Goal: Check status: Check status

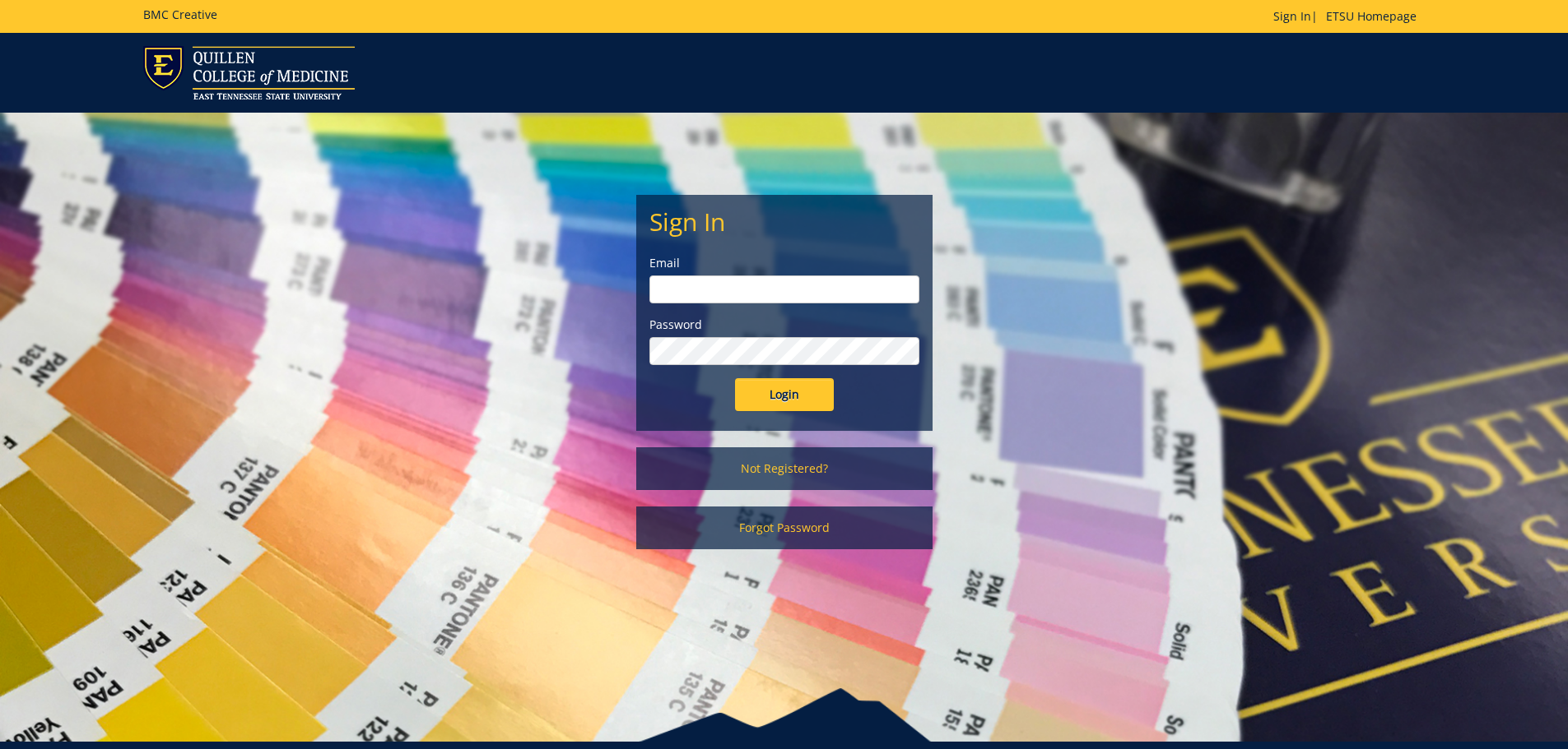
type input "mcallistercl@etsu.edu"
click at [801, 397] on input "Login" at bounding box center [784, 395] width 99 height 33
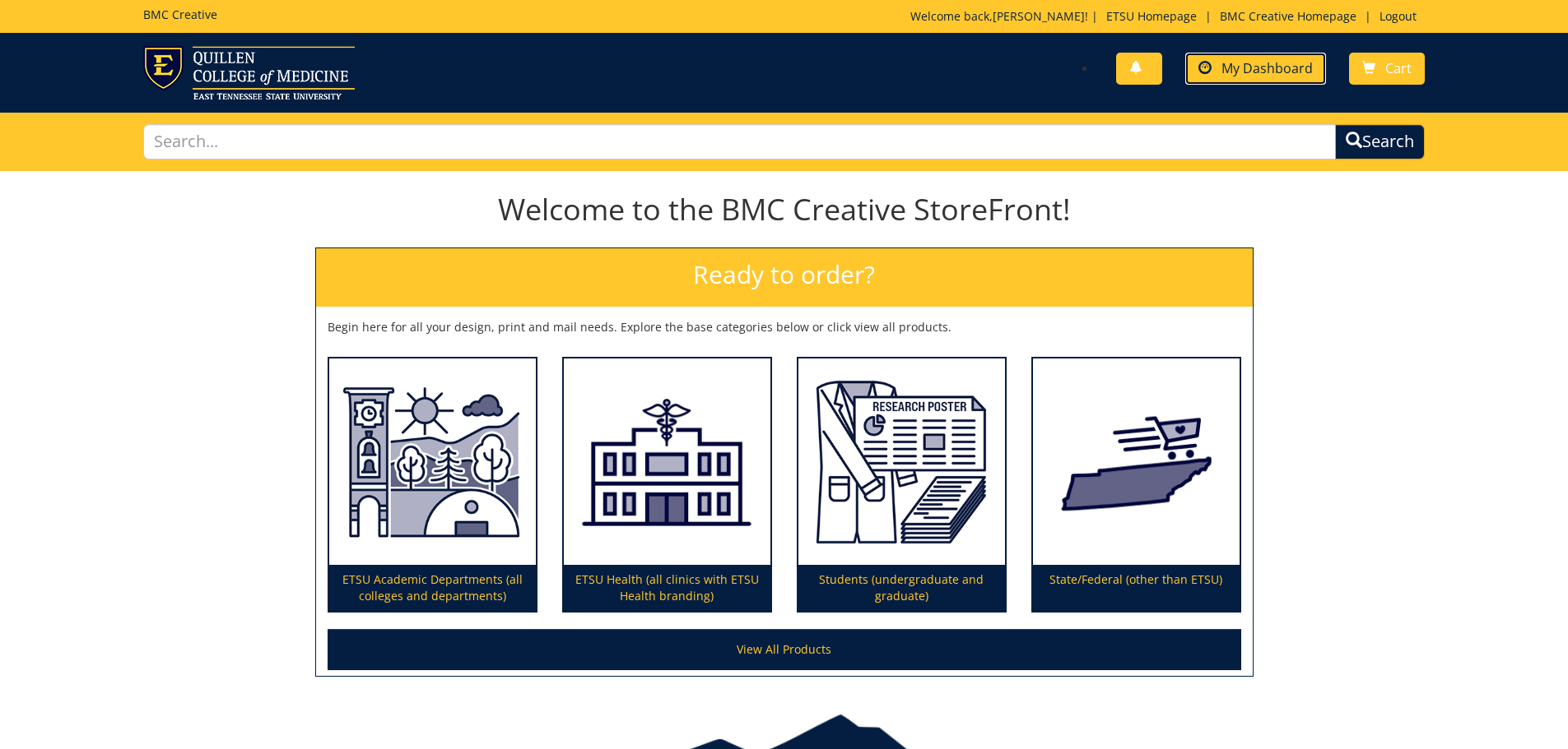
click at [1211, 74] on span at bounding box center [1205, 68] width 13 height 13
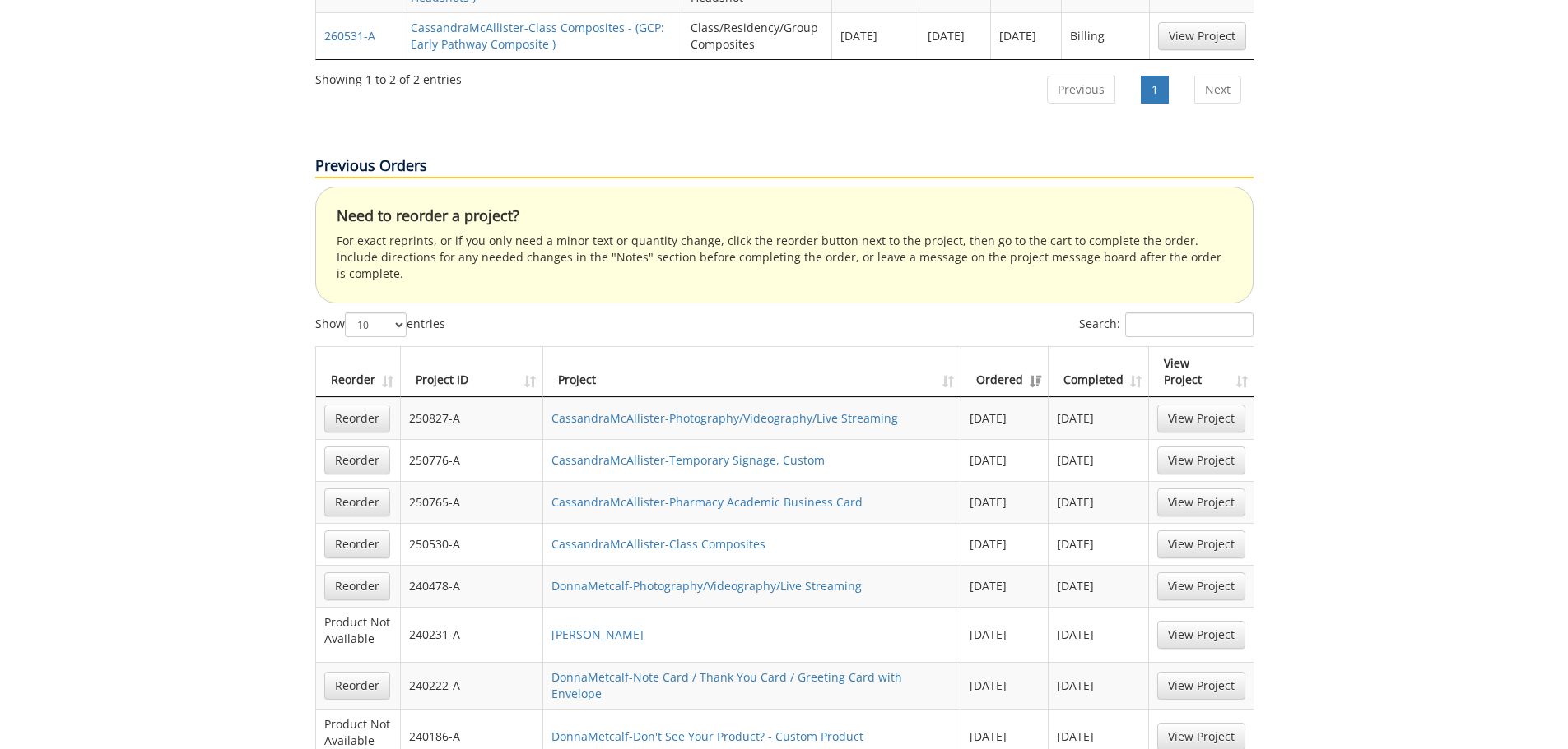
scroll to position [1152, 0]
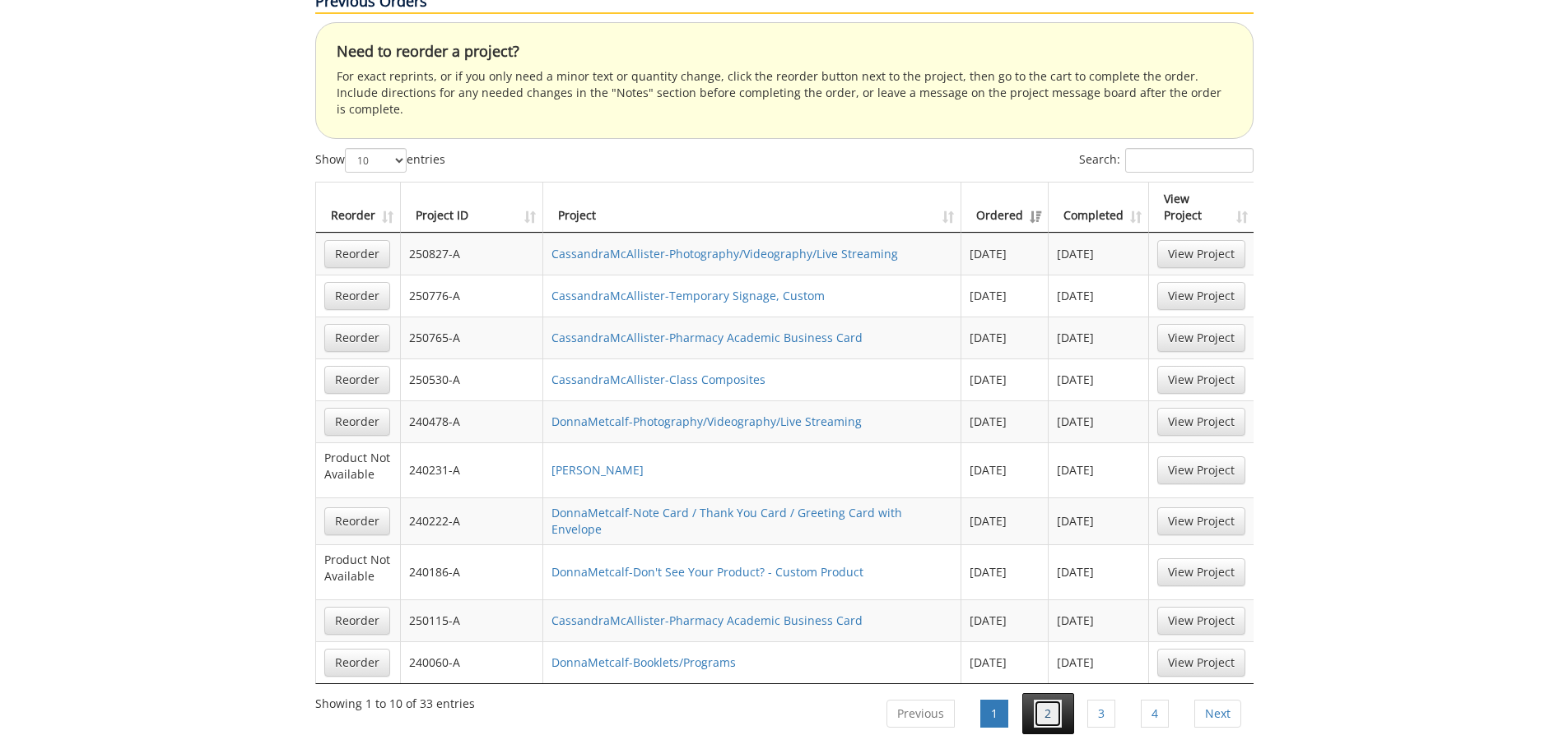
click at [1055, 700] on link "2" at bounding box center [1048, 713] width 28 height 28
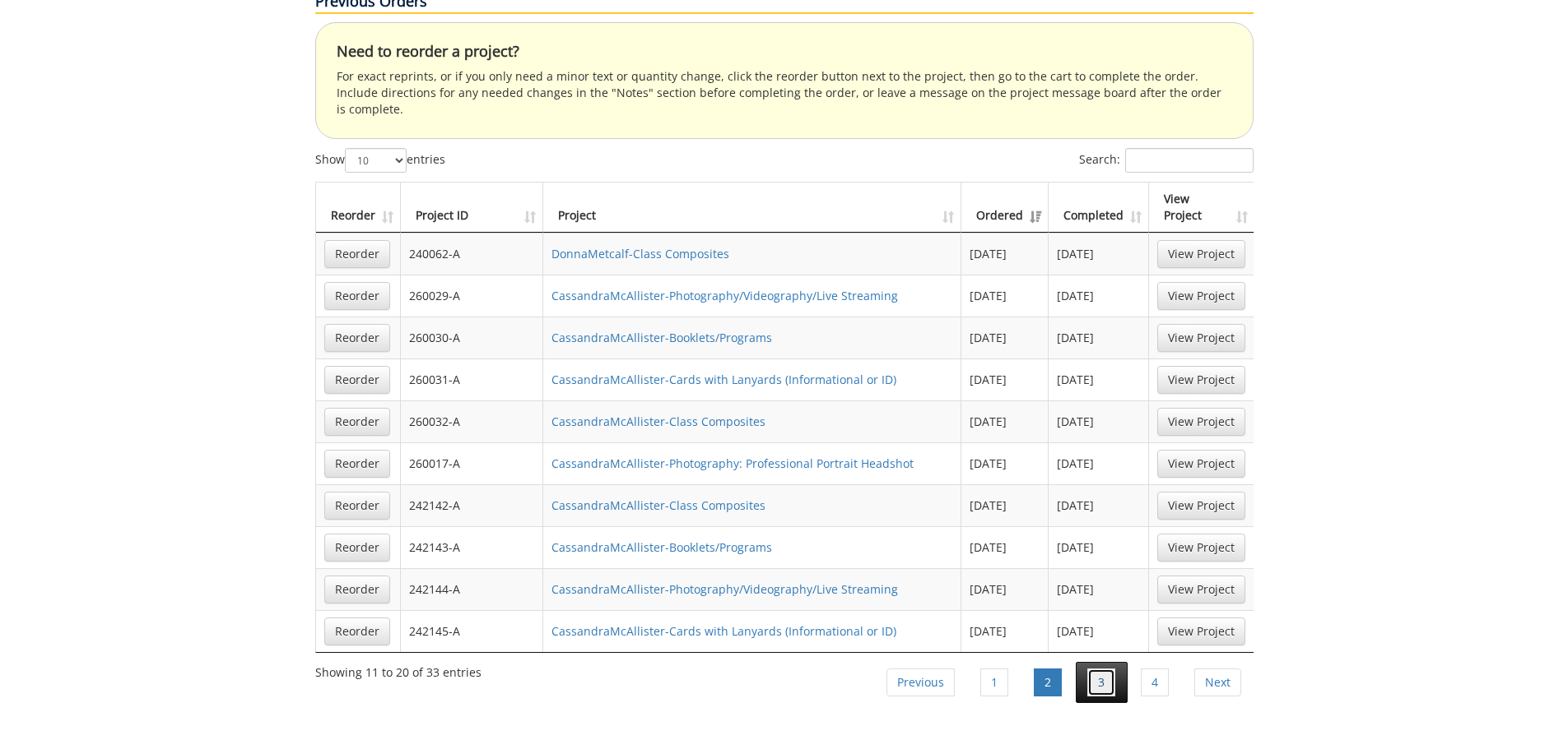
click at [1097, 669] on link "3" at bounding box center [1100, 683] width 28 height 28
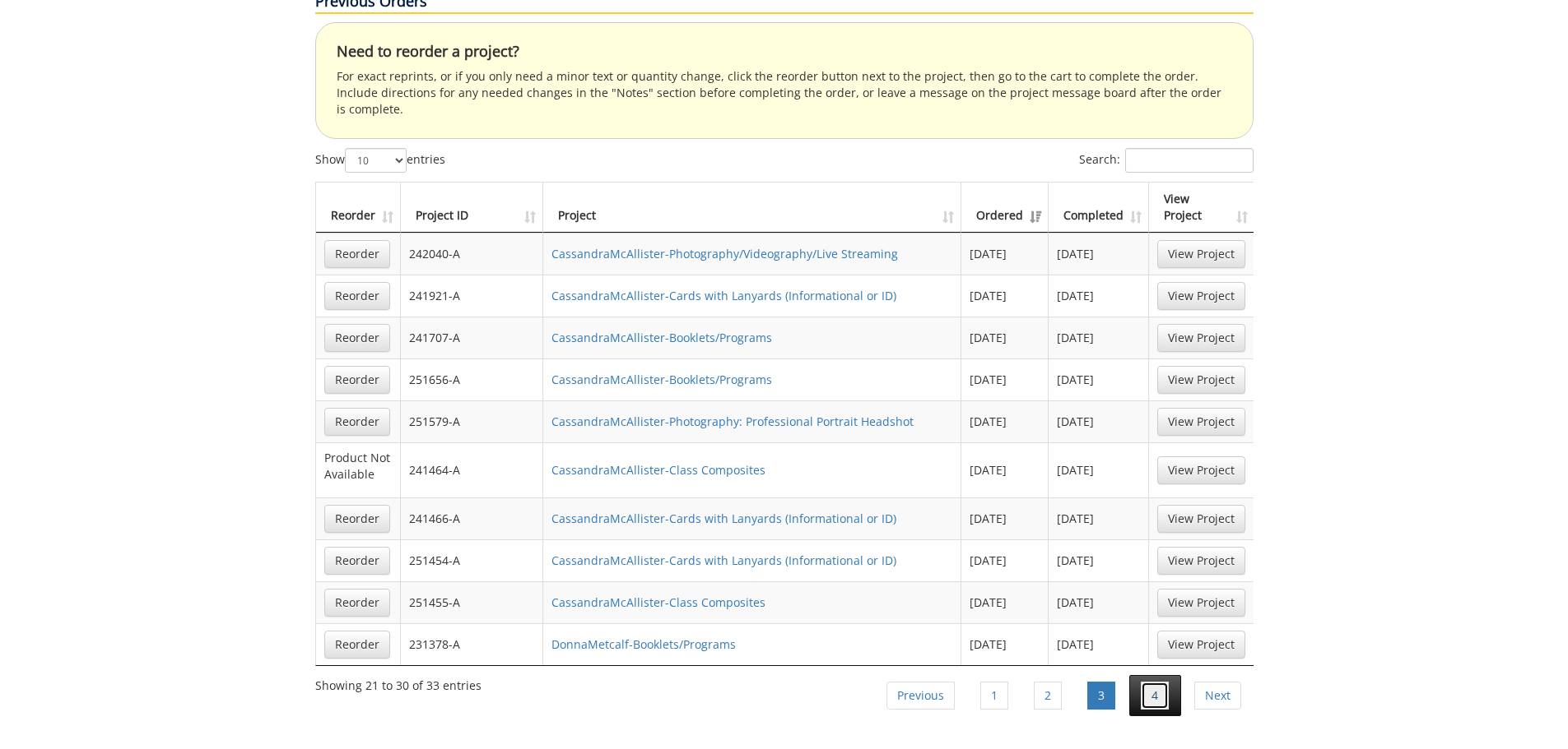
click at [1159, 682] on link "4" at bounding box center [1154, 695] width 28 height 28
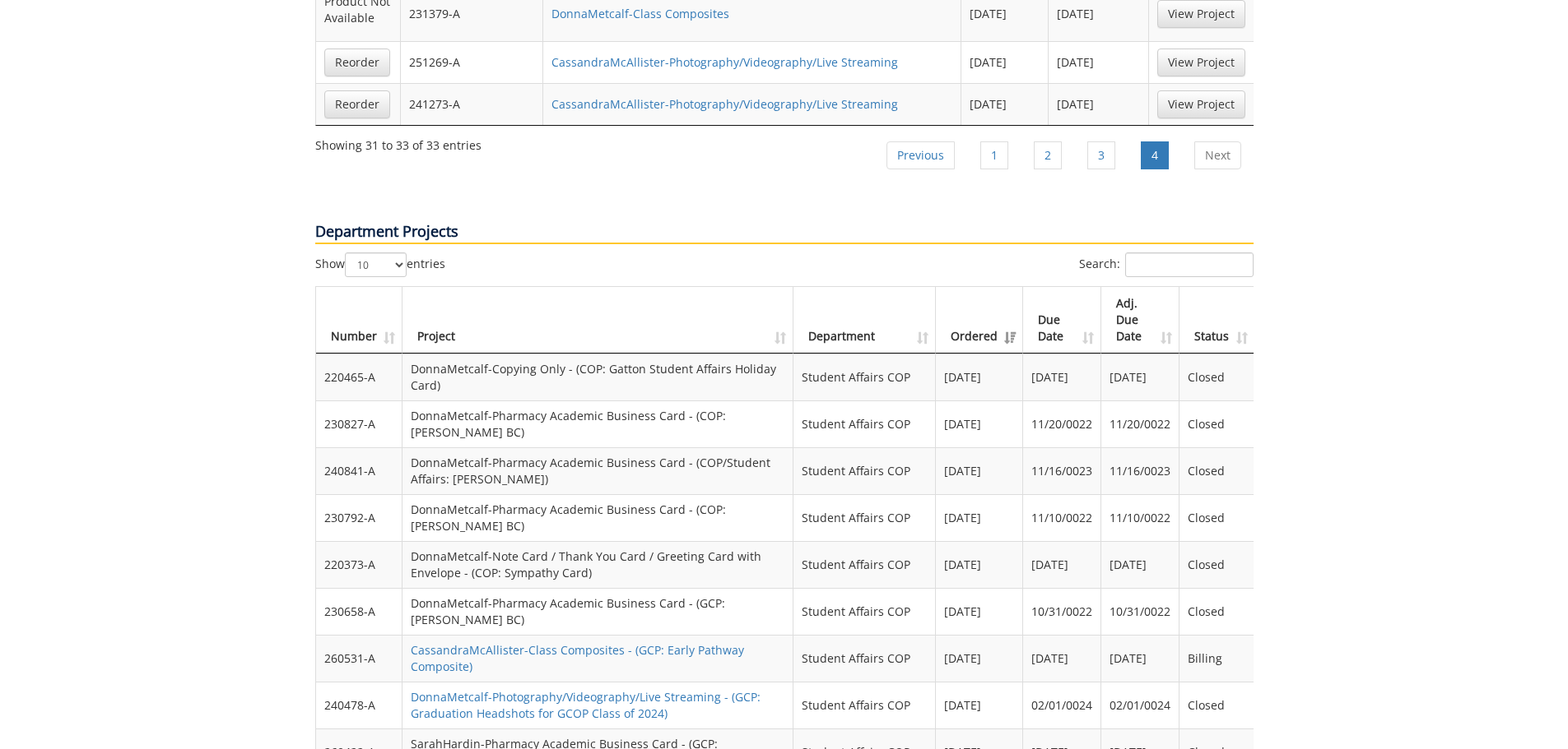
scroll to position [1563, 0]
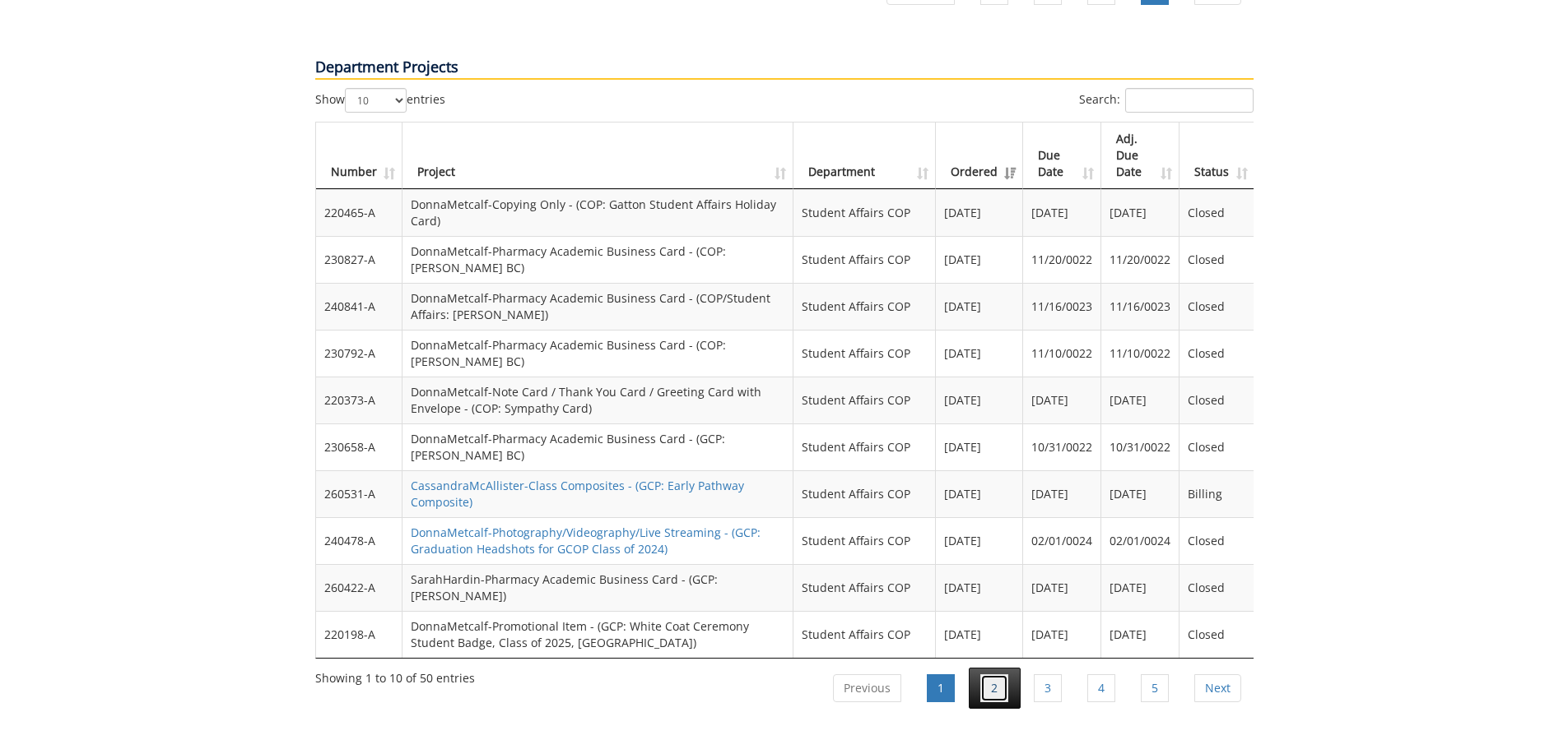
click at [1003, 675] on link "2" at bounding box center [994, 688] width 28 height 28
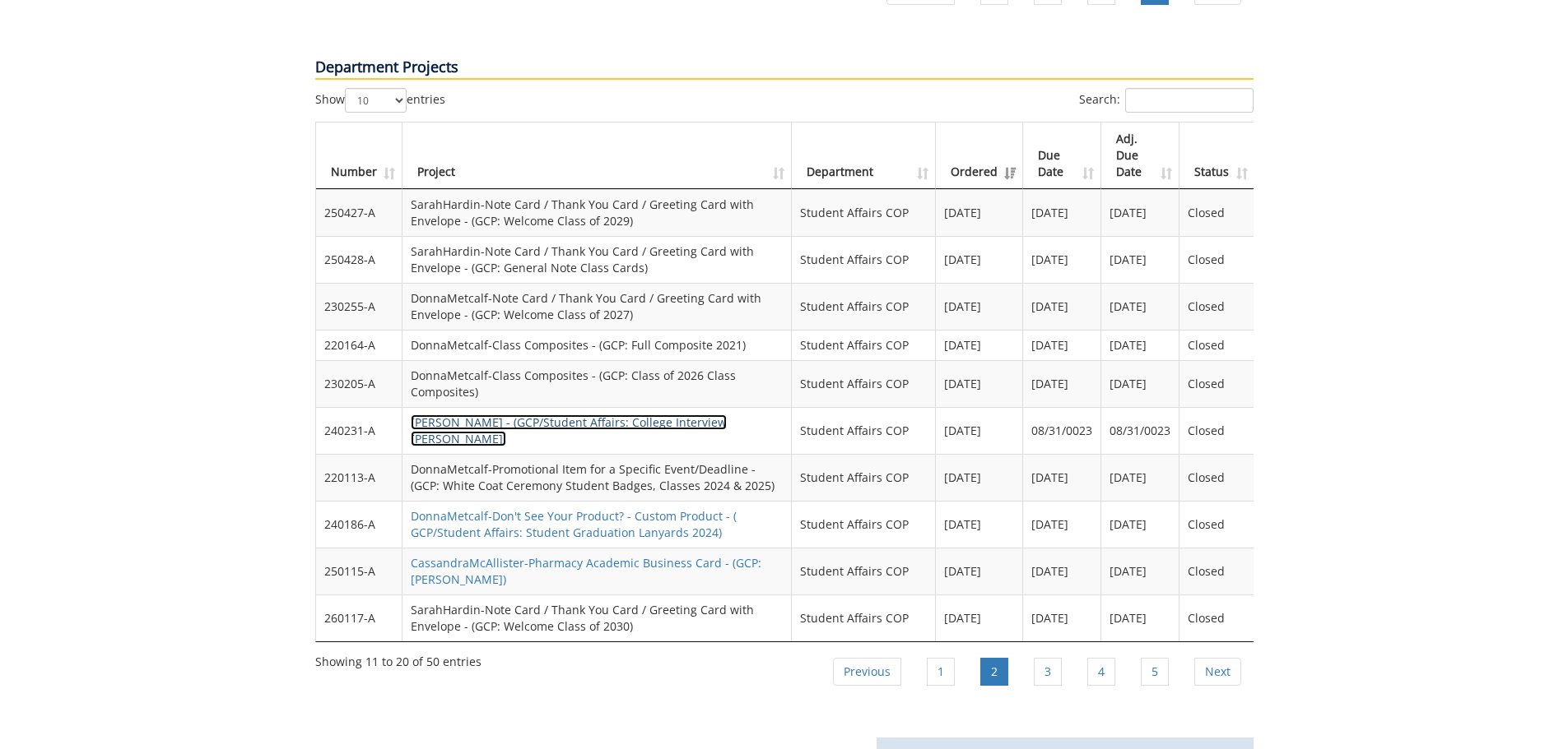
click at [523, 414] on link "DonnaMetcalf-Folders - (GCP/Student Affairs: College Interview Day Folders)" at bounding box center [569, 430] width 316 height 32
click at [1047, 658] on link "3" at bounding box center [1048, 671] width 28 height 28
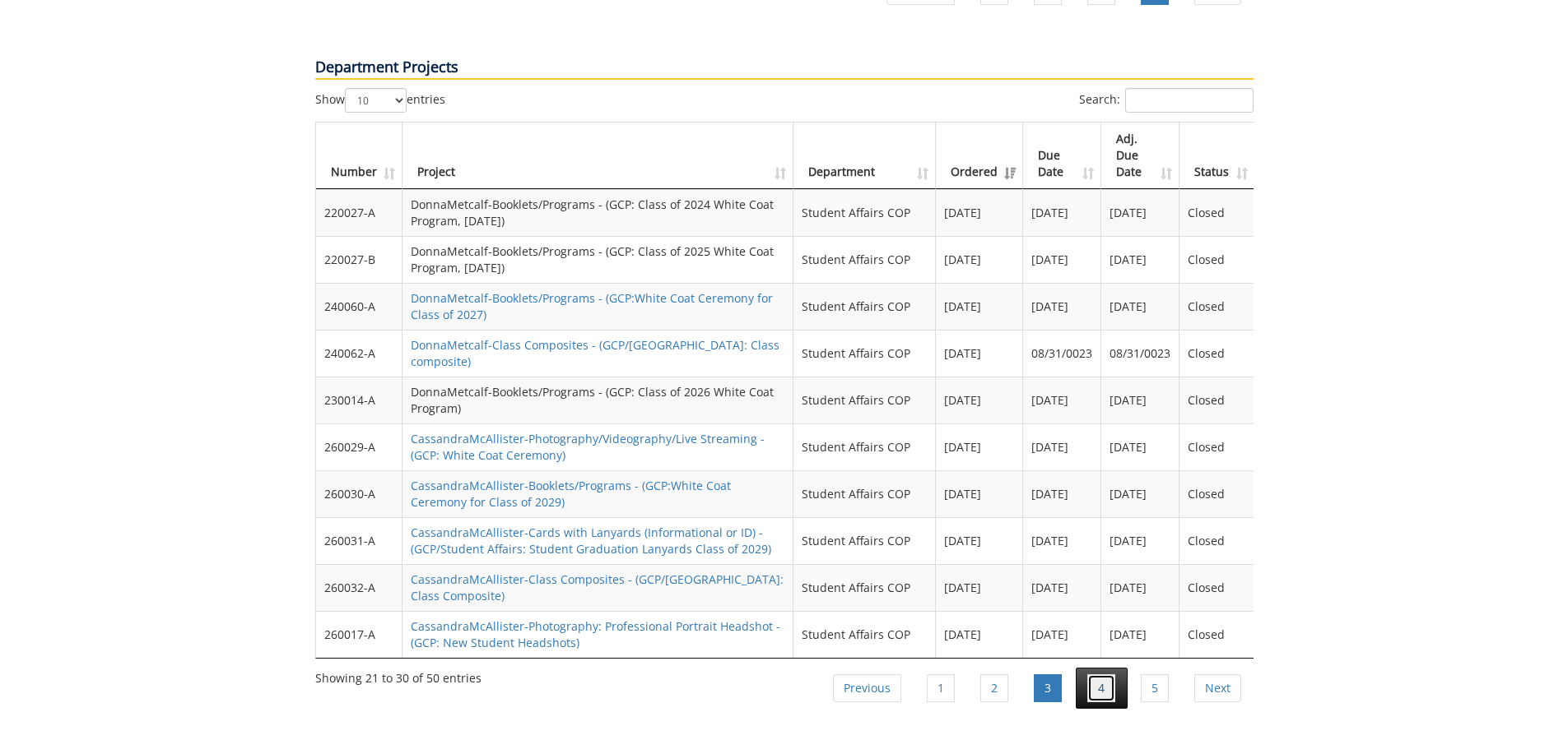
click at [1105, 675] on link "4" at bounding box center [1100, 688] width 28 height 28
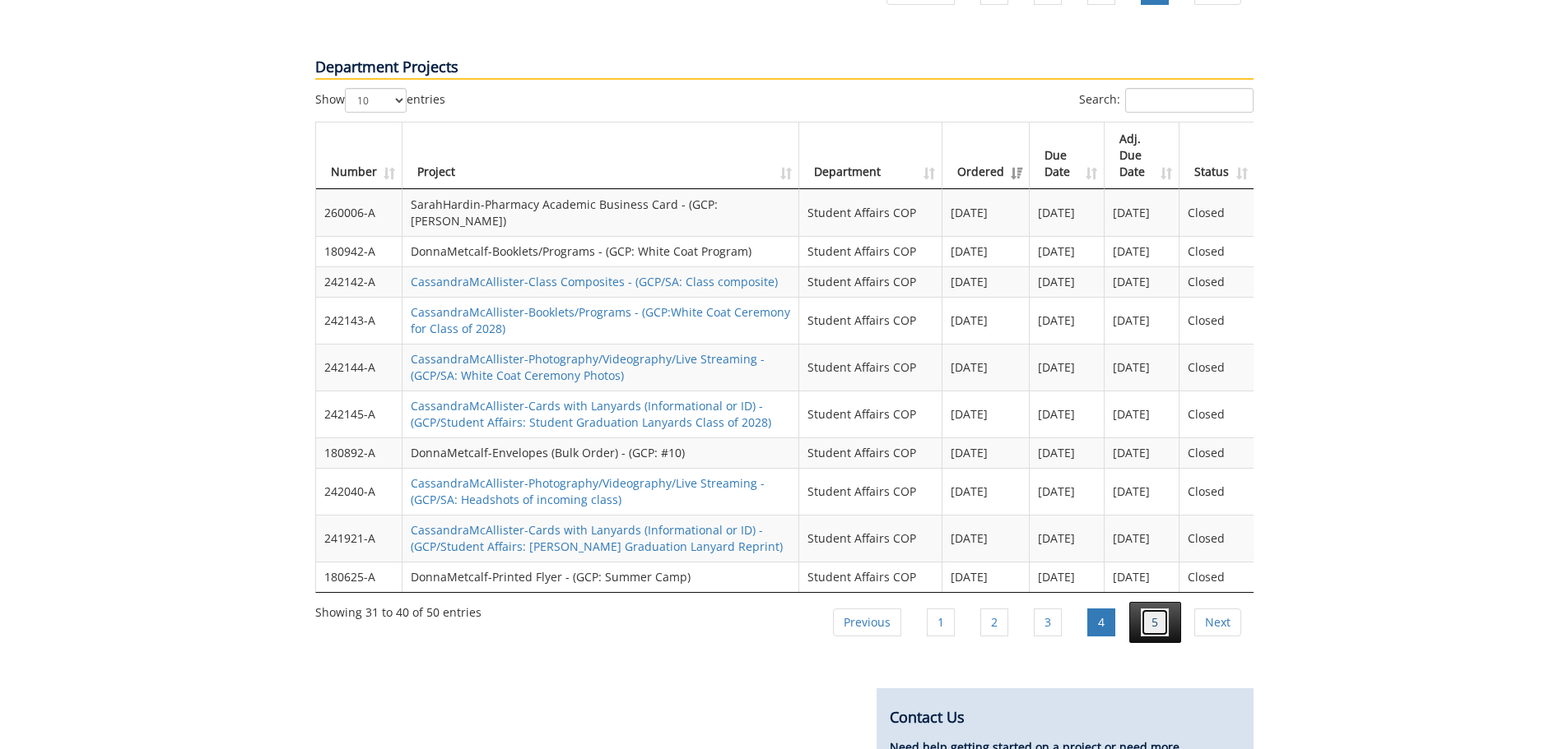
click at [1154, 609] on link "5" at bounding box center [1154, 622] width 28 height 28
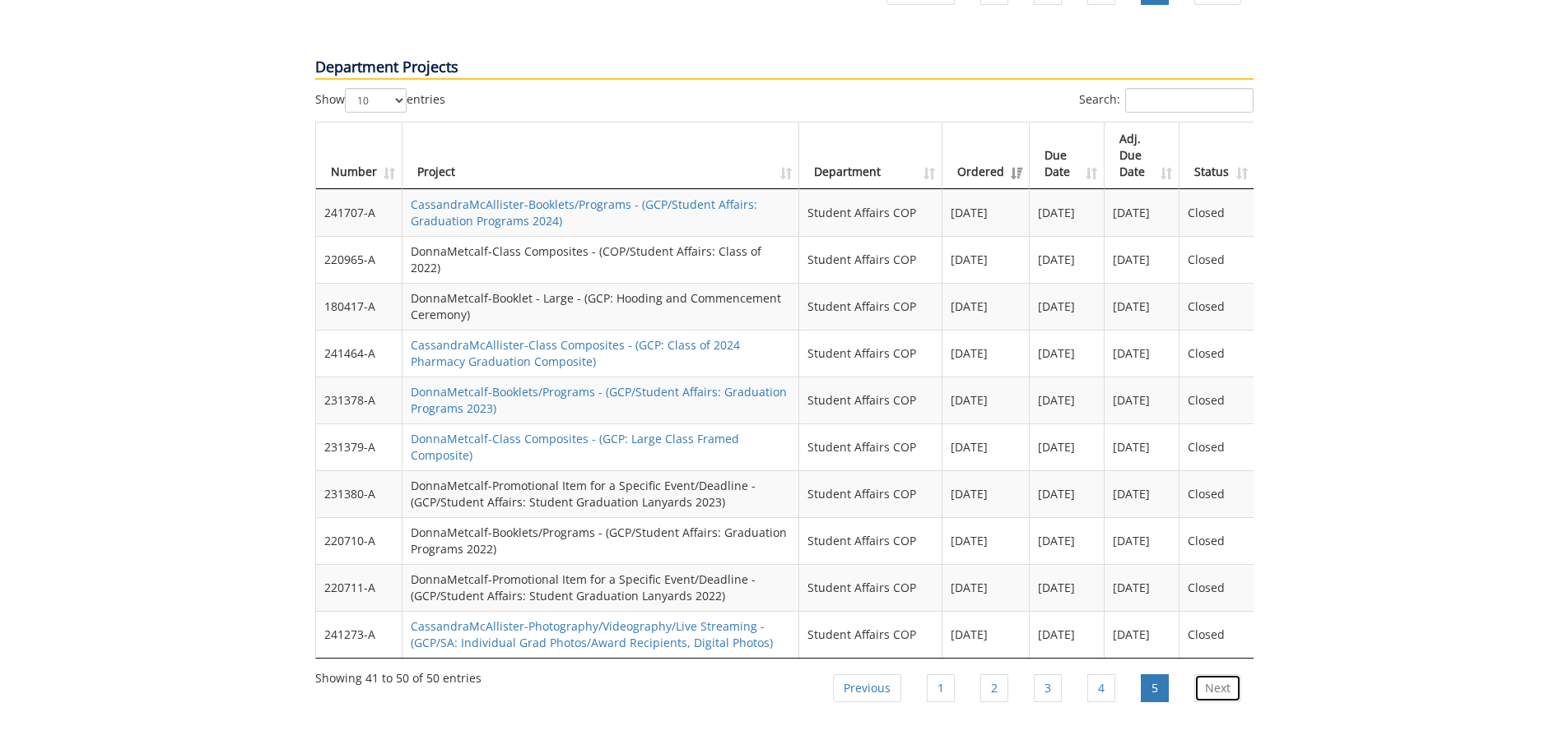
click at [1223, 675] on link "Next" at bounding box center [1217, 688] width 47 height 28
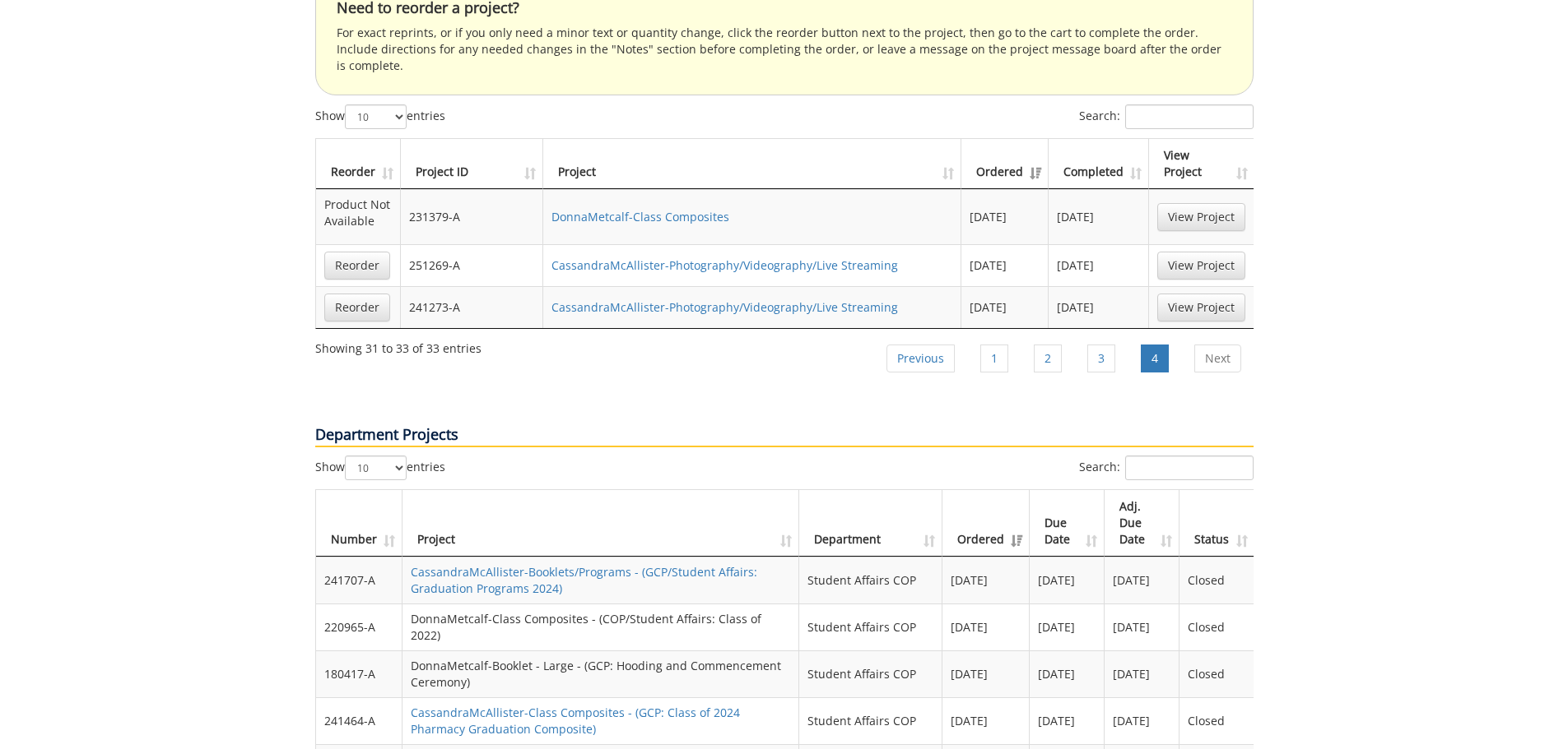
scroll to position [949, 0]
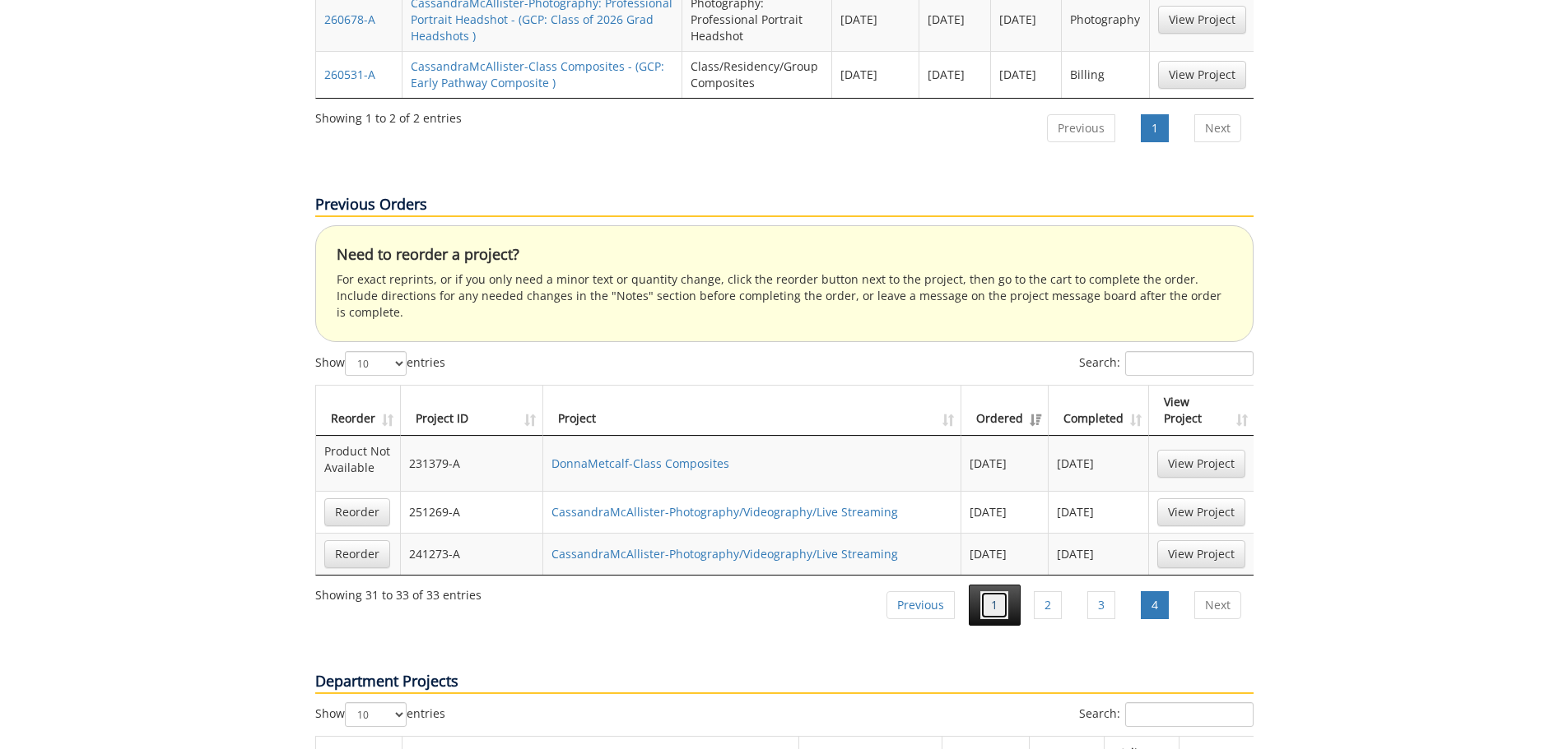
click at [997, 591] on link "1" at bounding box center [994, 605] width 28 height 28
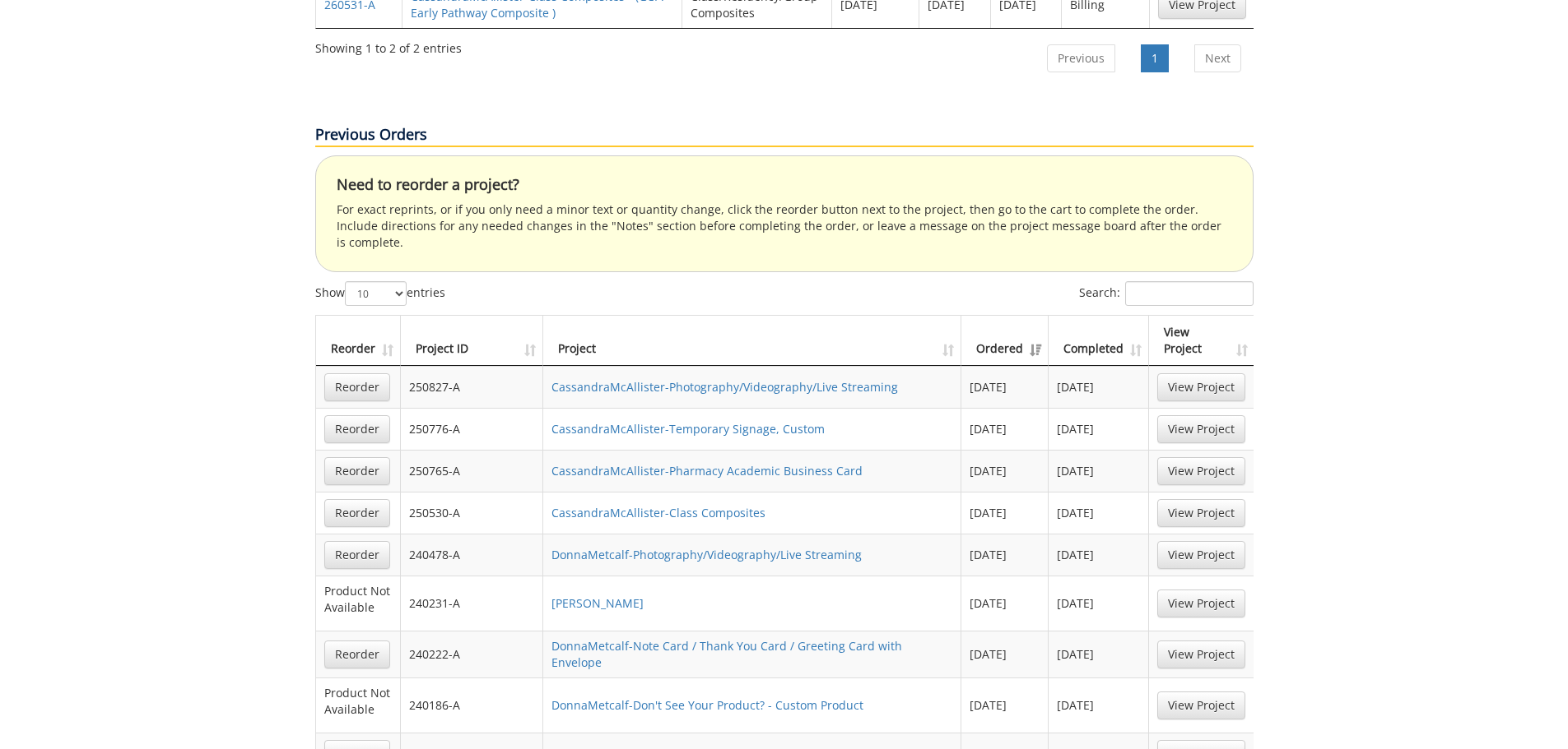
scroll to position [1101, 0]
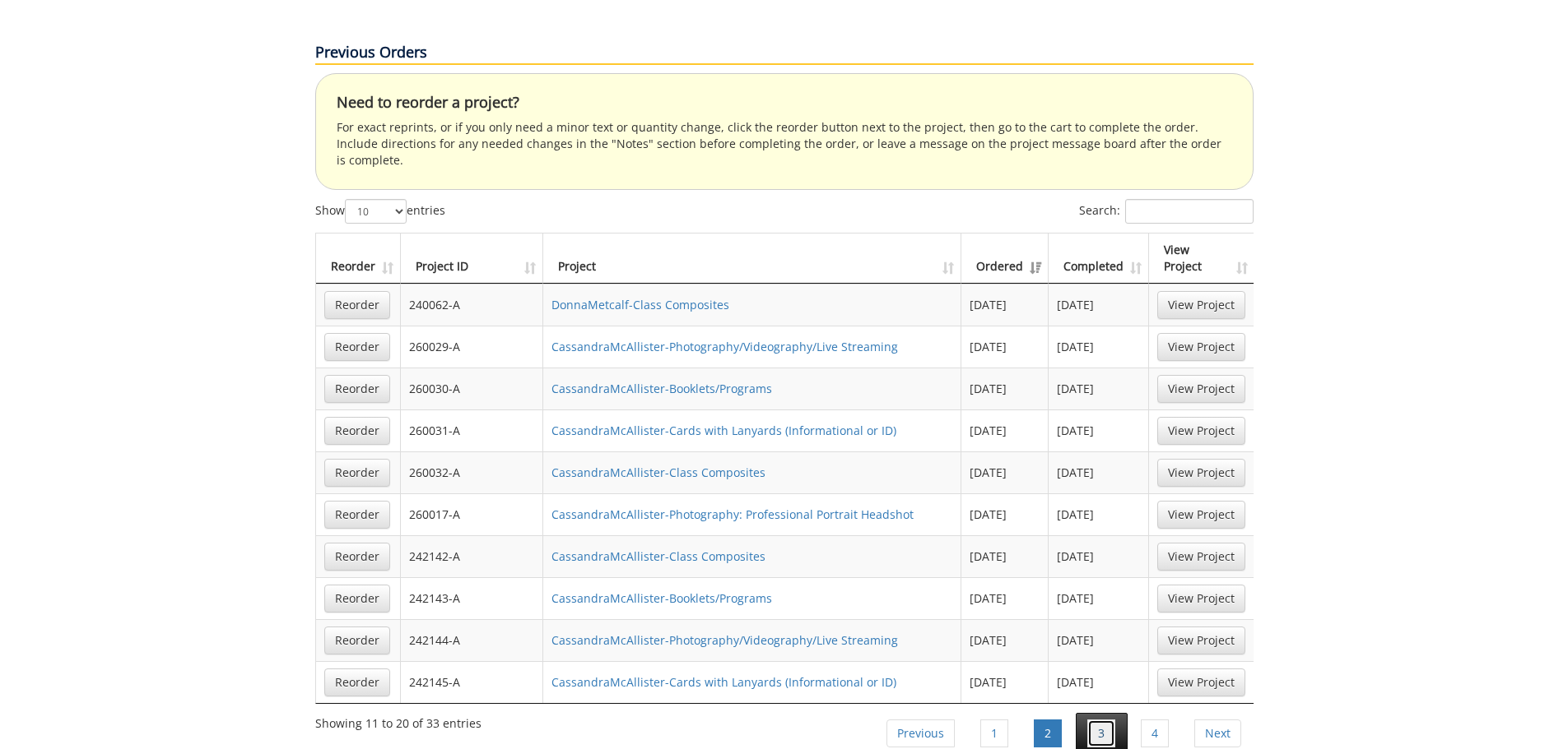
click at [1093, 720] on link "3" at bounding box center [1100, 734] width 28 height 28
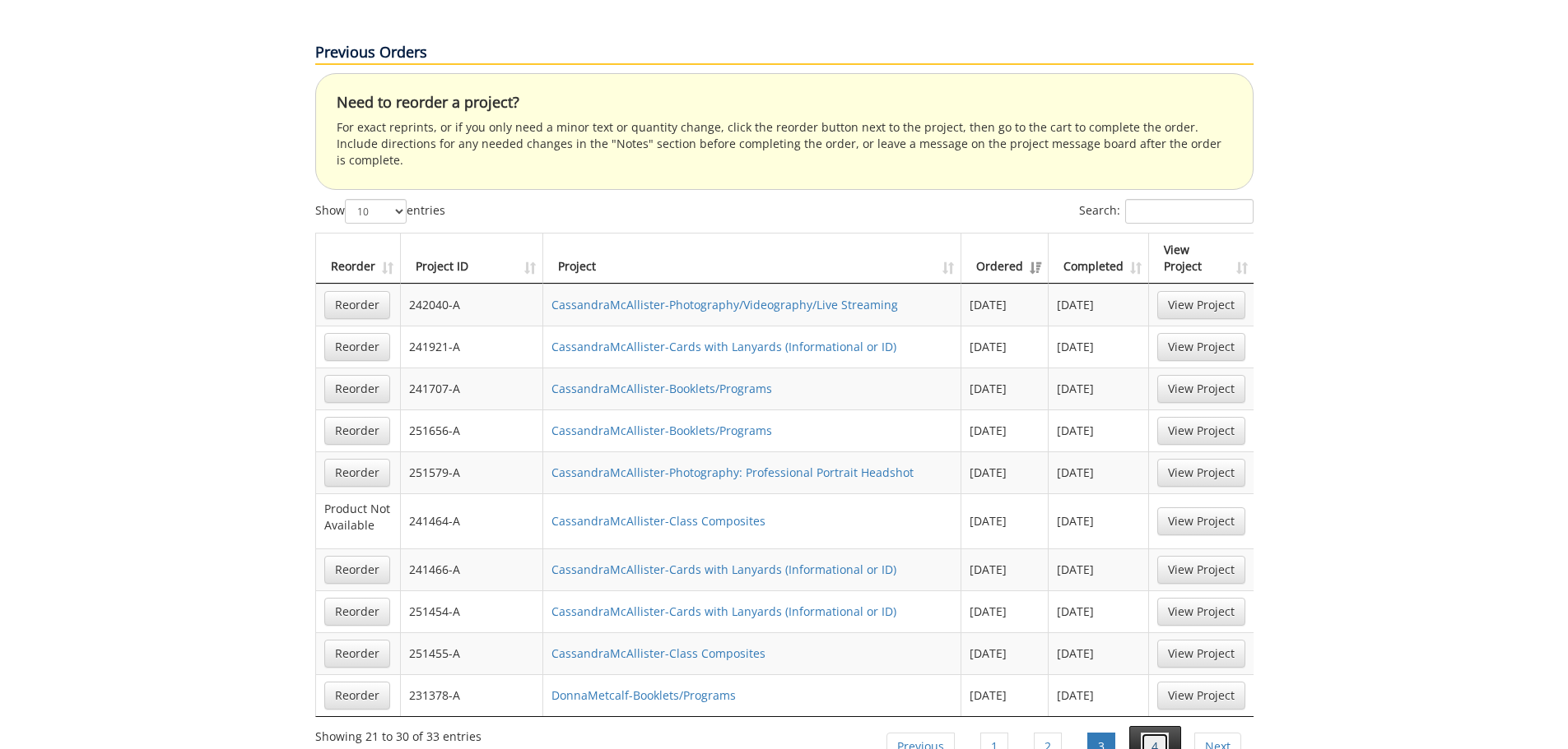
click at [1146, 733] on link "4" at bounding box center [1154, 746] width 28 height 28
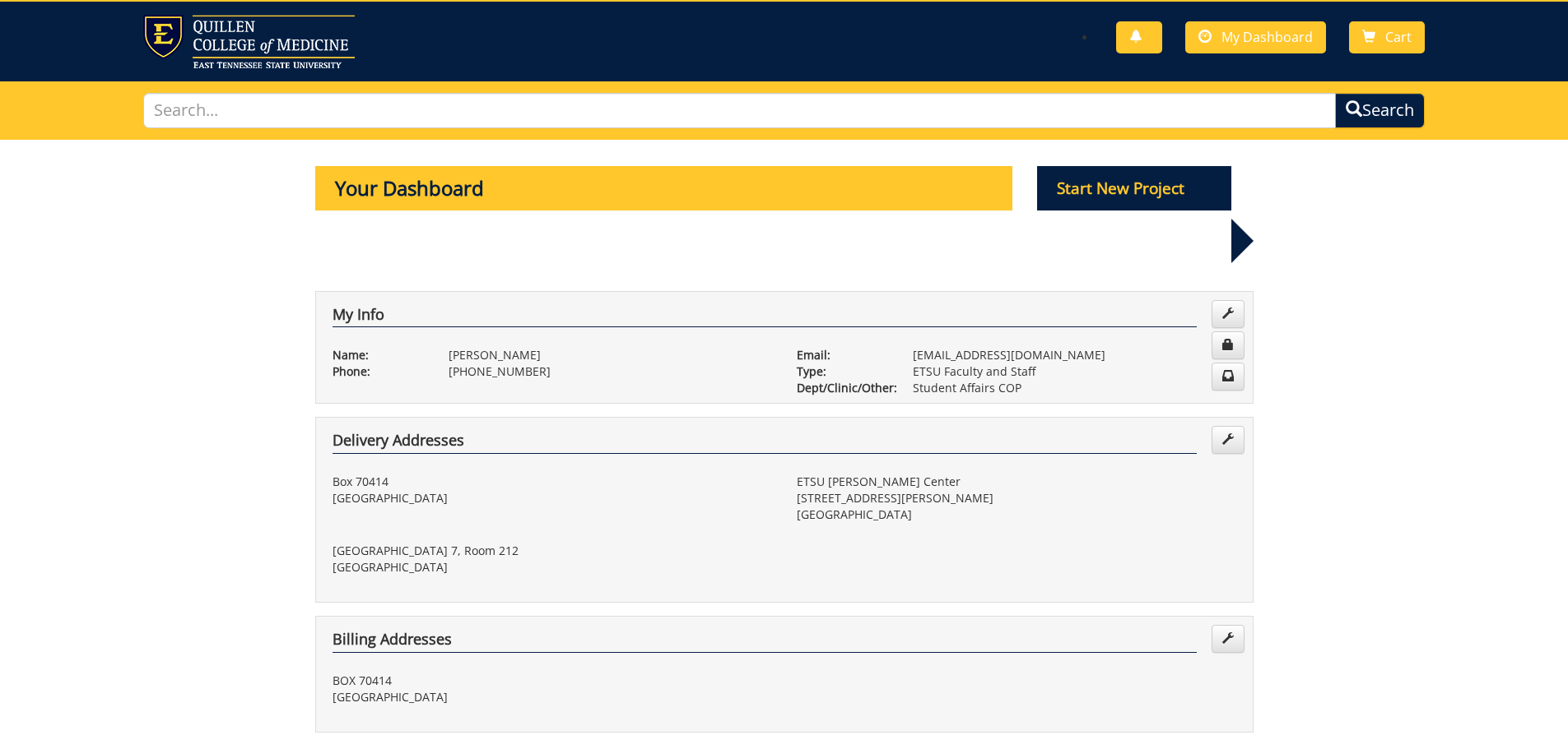
scroll to position [0, 0]
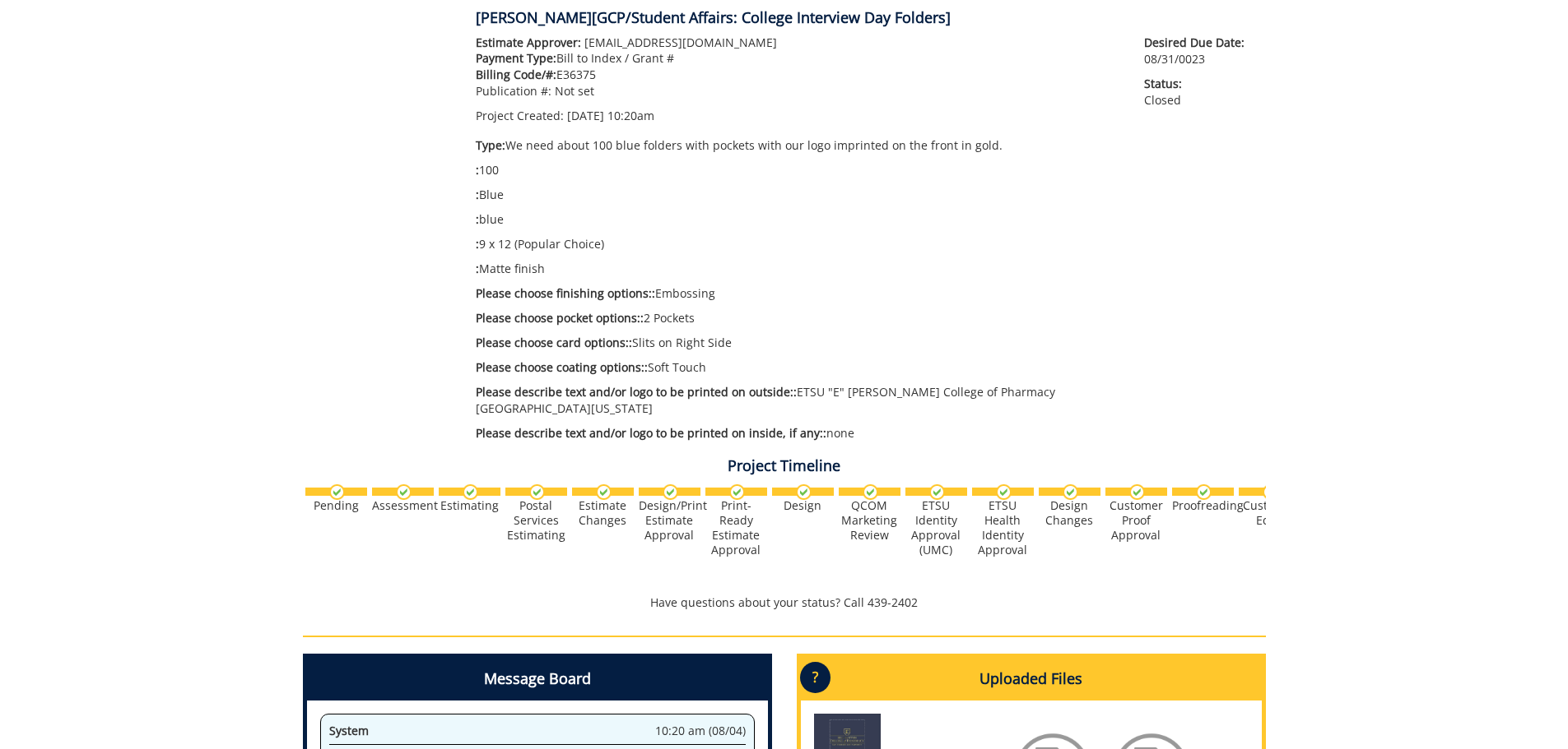
scroll to position [493, 0]
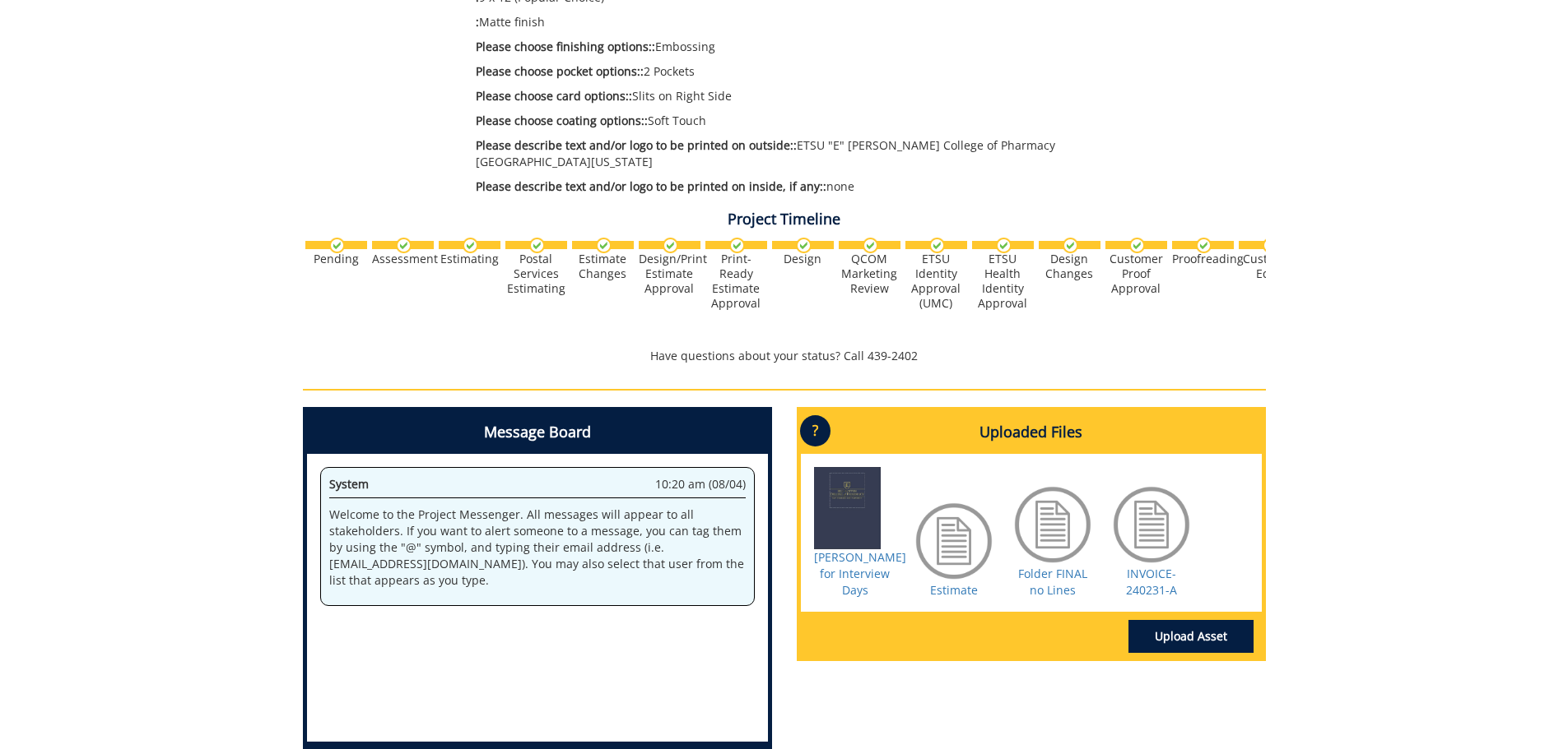
click at [858, 510] on div at bounding box center [855, 509] width 83 height 83
click at [859, 574] on link "[PERSON_NAME] for Interview Days" at bounding box center [860, 574] width 92 height 48
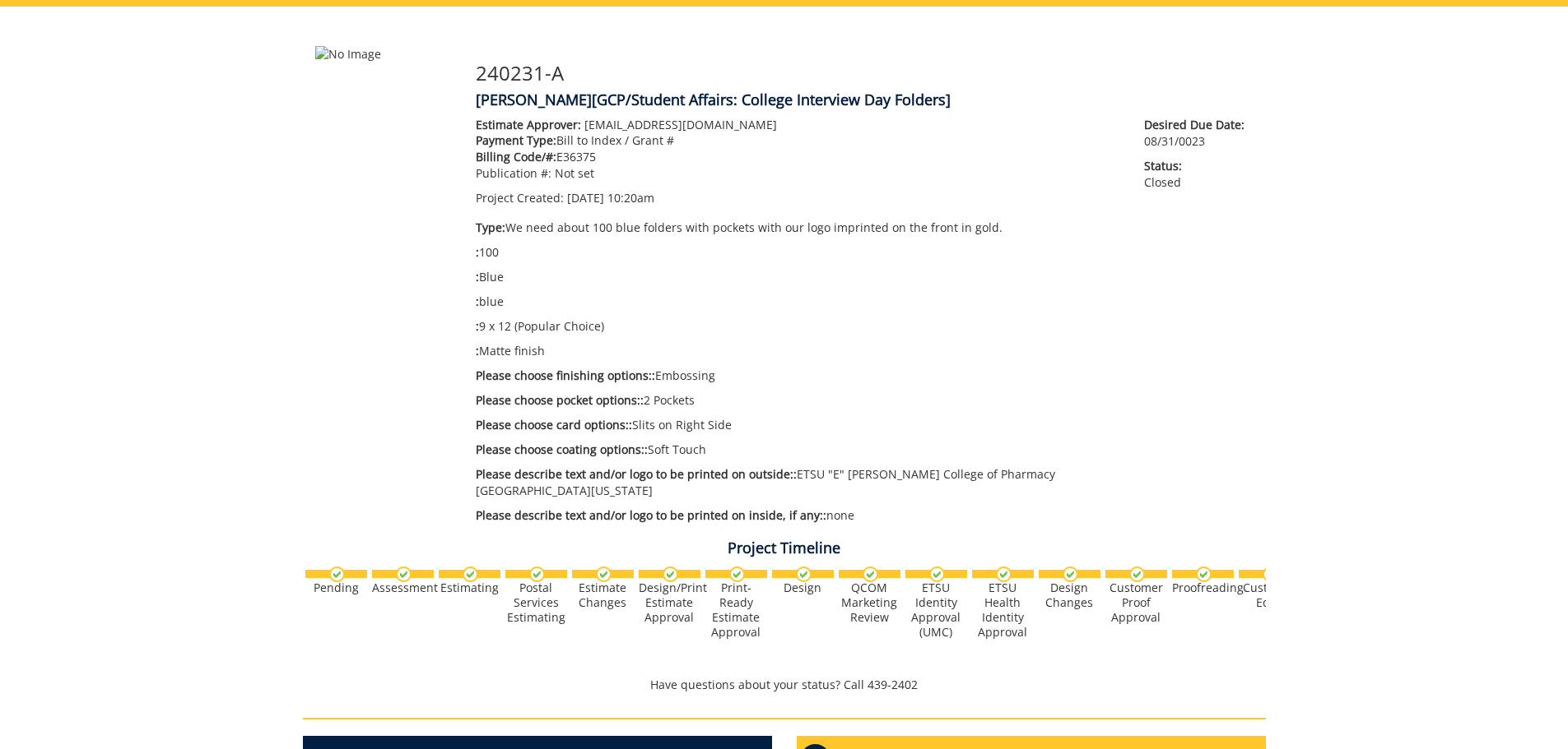
scroll to position [0, 0]
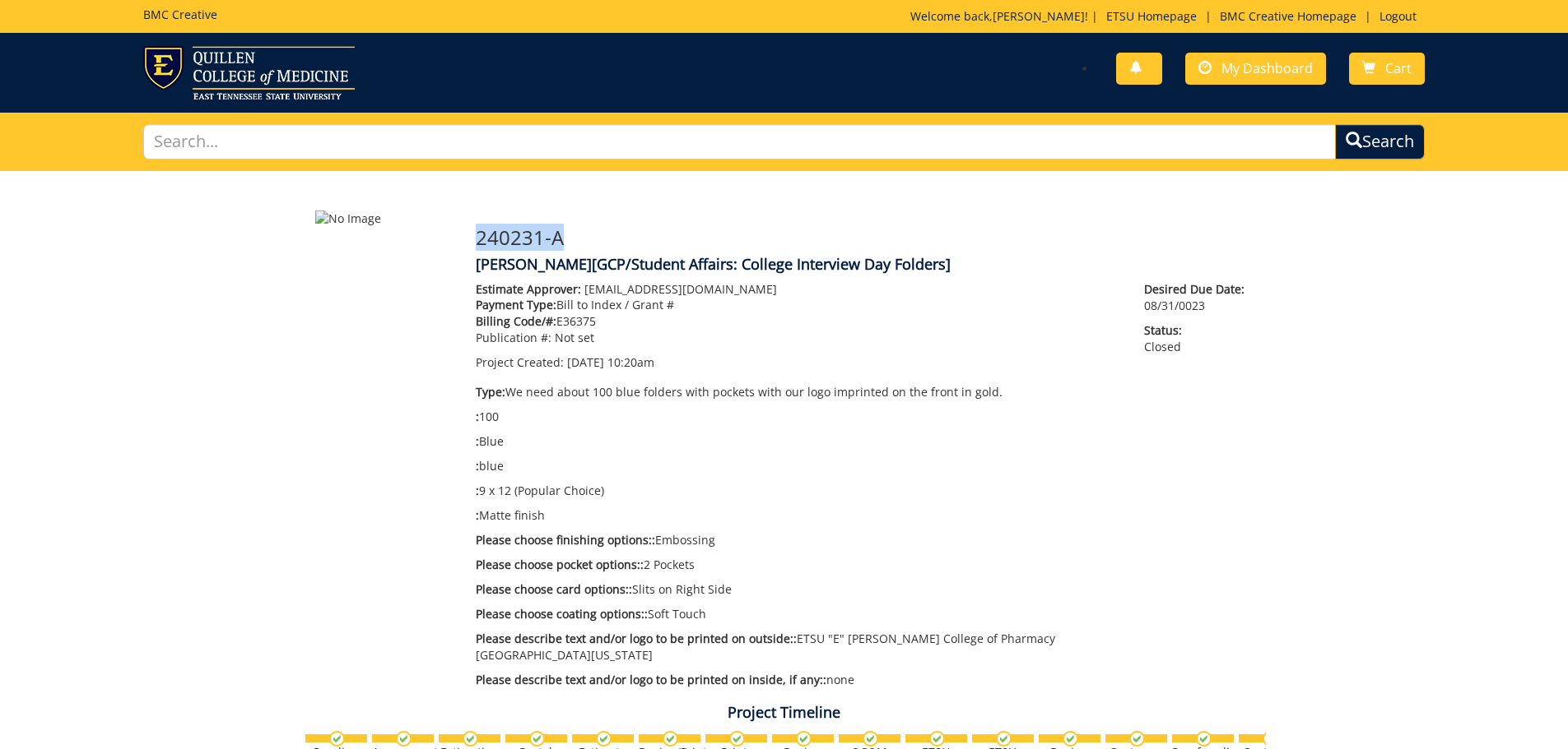
drag, startPoint x: 573, startPoint y: 236, endPoint x: 478, endPoint y: 236, distance: 95.0
click at [478, 236] on h3 "240231-A" at bounding box center [865, 237] width 778 height 21
click at [508, 270] on h4 "DonnaMetcalf-Folders [GCP/Student Affairs: College Interview Day Folders]" at bounding box center [865, 264] width 778 height 16
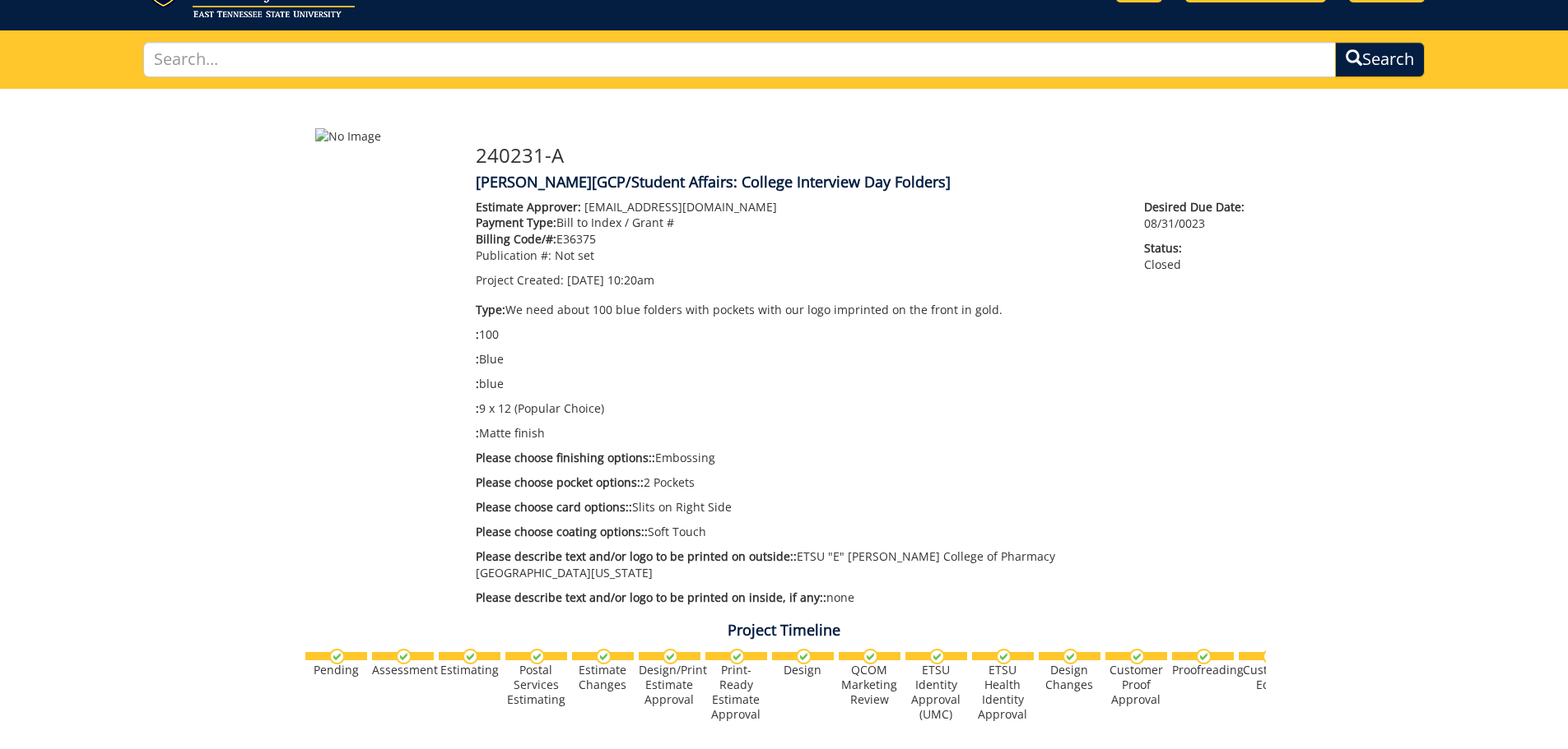
scroll to position [164, 0]
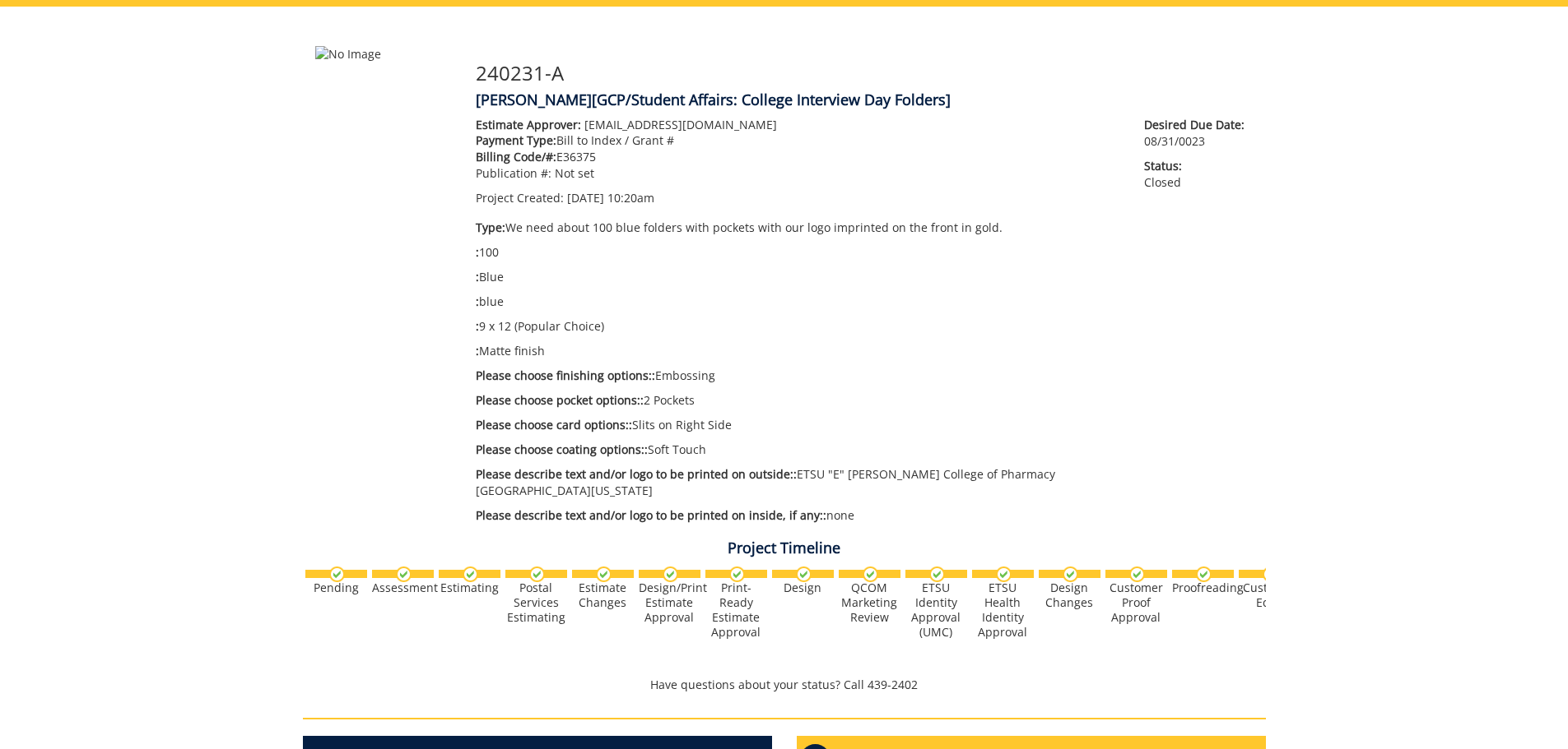
drag, startPoint x: 479, startPoint y: 233, endPoint x: 913, endPoint y: 515, distance: 517.6
click at [913, 515] on div "240231-A DonnaMetcalf-Folders [GCP/Student Affairs: College Interview Day Folde…" at bounding box center [865, 289] width 802 height 487
copy div "240231-A DonnaMetcalf-Folders [GCP/Student Affairs: College Interview Day Folde…"
